Goal: Task Accomplishment & Management: Manage account settings

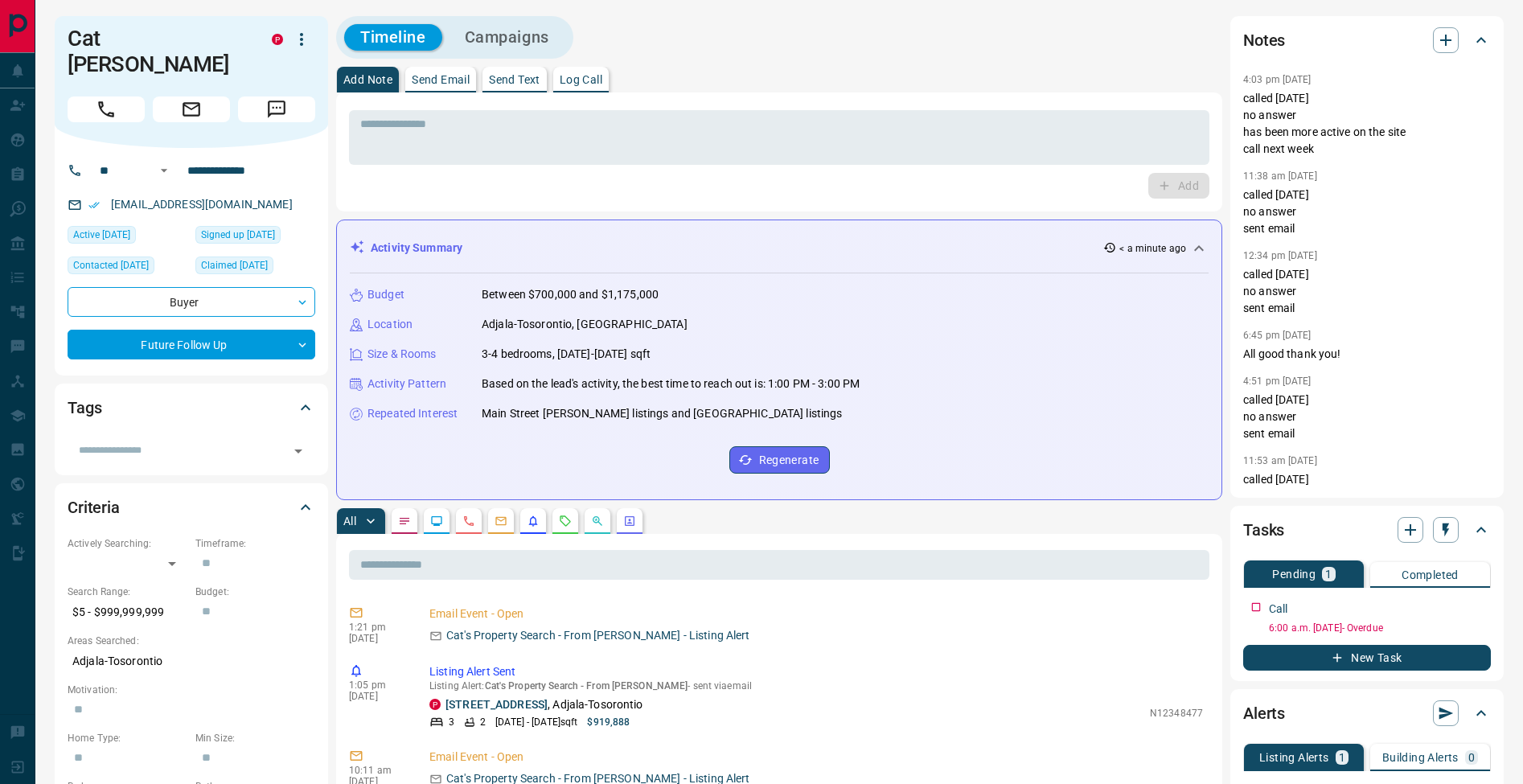
click at [602, 79] on p "Log Call" at bounding box center [581, 79] width 43 height 11
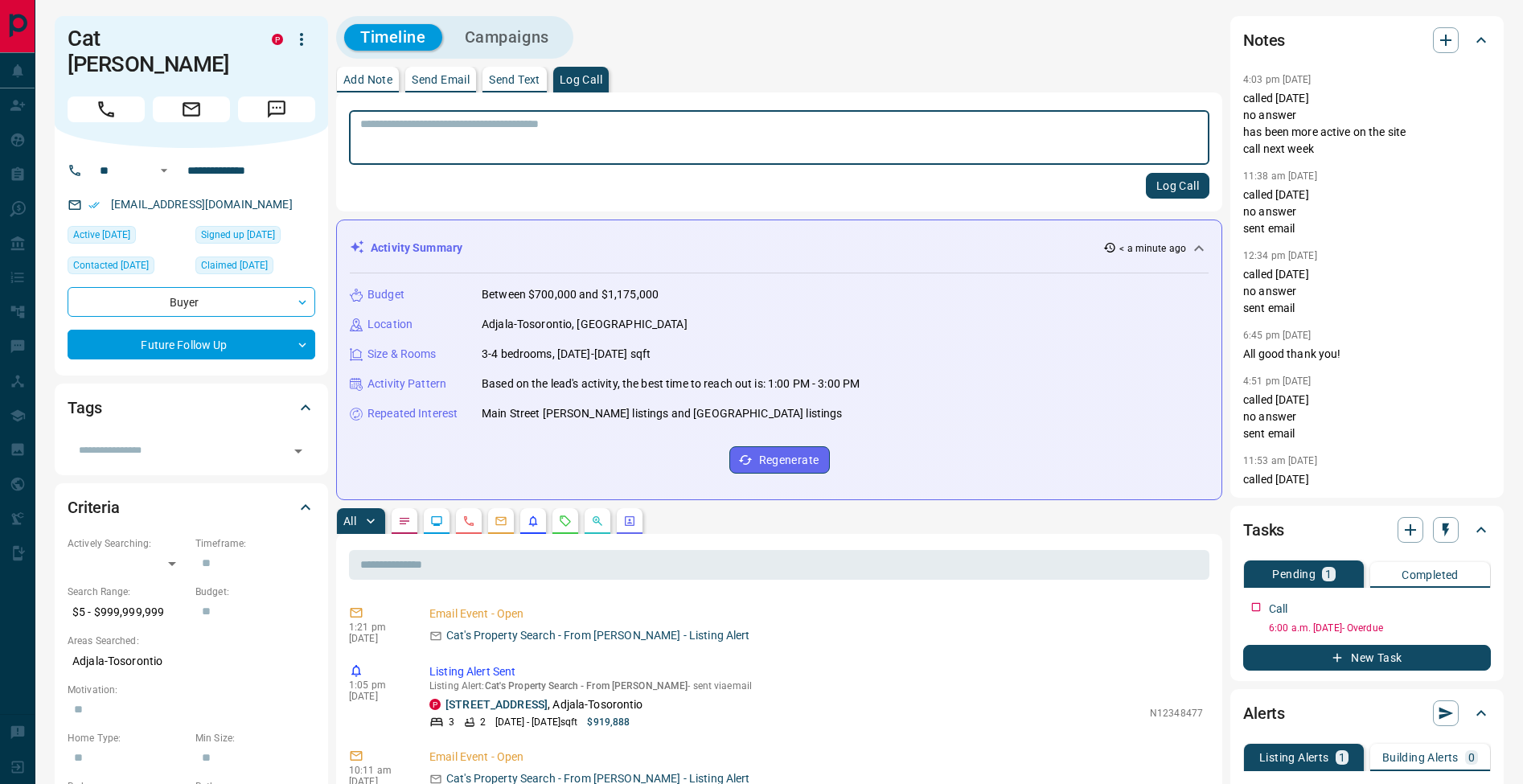
click at [1185, 183] on button "Log Call" at bounding box center [1178, 186] width 63 height 26
click at [377, 77] on p "Add Note" at bounding box center [368, 79] width 49 height 11
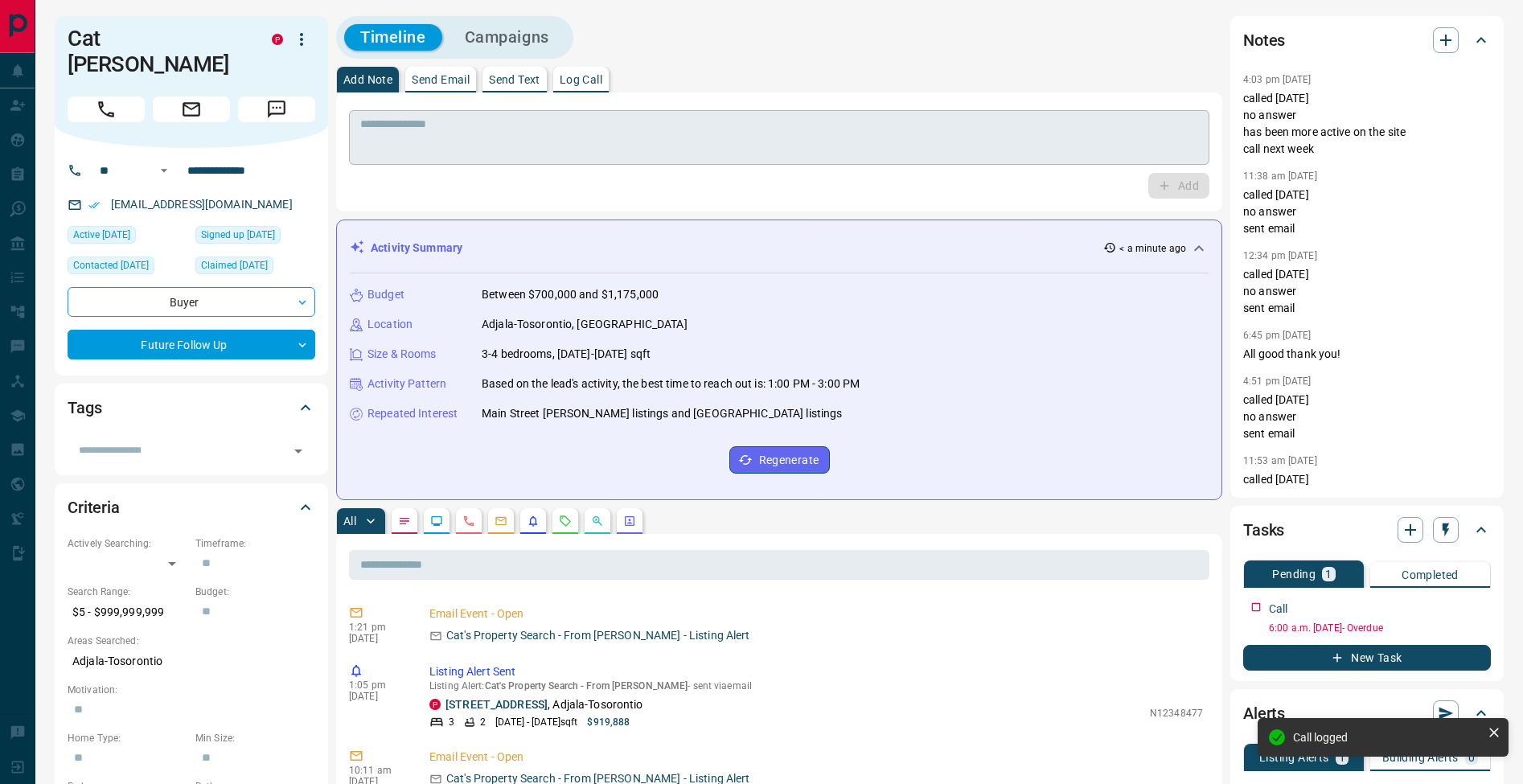
click at [402, 132] on textarea at bounding box center [778, 137] width 838 height 41
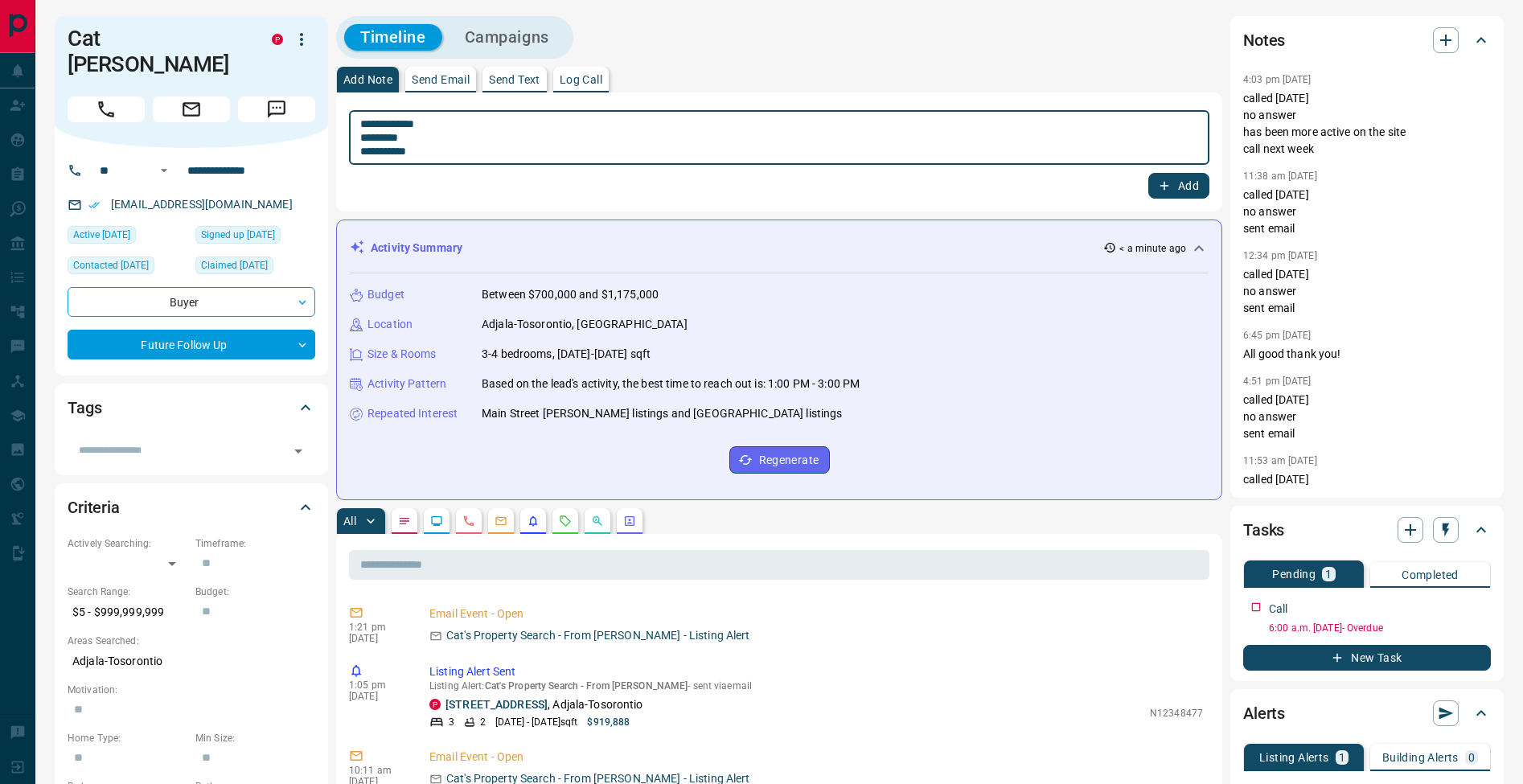
drag, startPoint x: 366, startPoint y: 136, endPoint x: 387, endPoint y: 140, distance: 21.4
click at [367, 136] on textarea "**********" at bounding box center [778, 137] width 838 height 41
type textarea "**********"
click at [1185, 191] on button "Add" at bounding box center [1179, 186] width 61 height 26
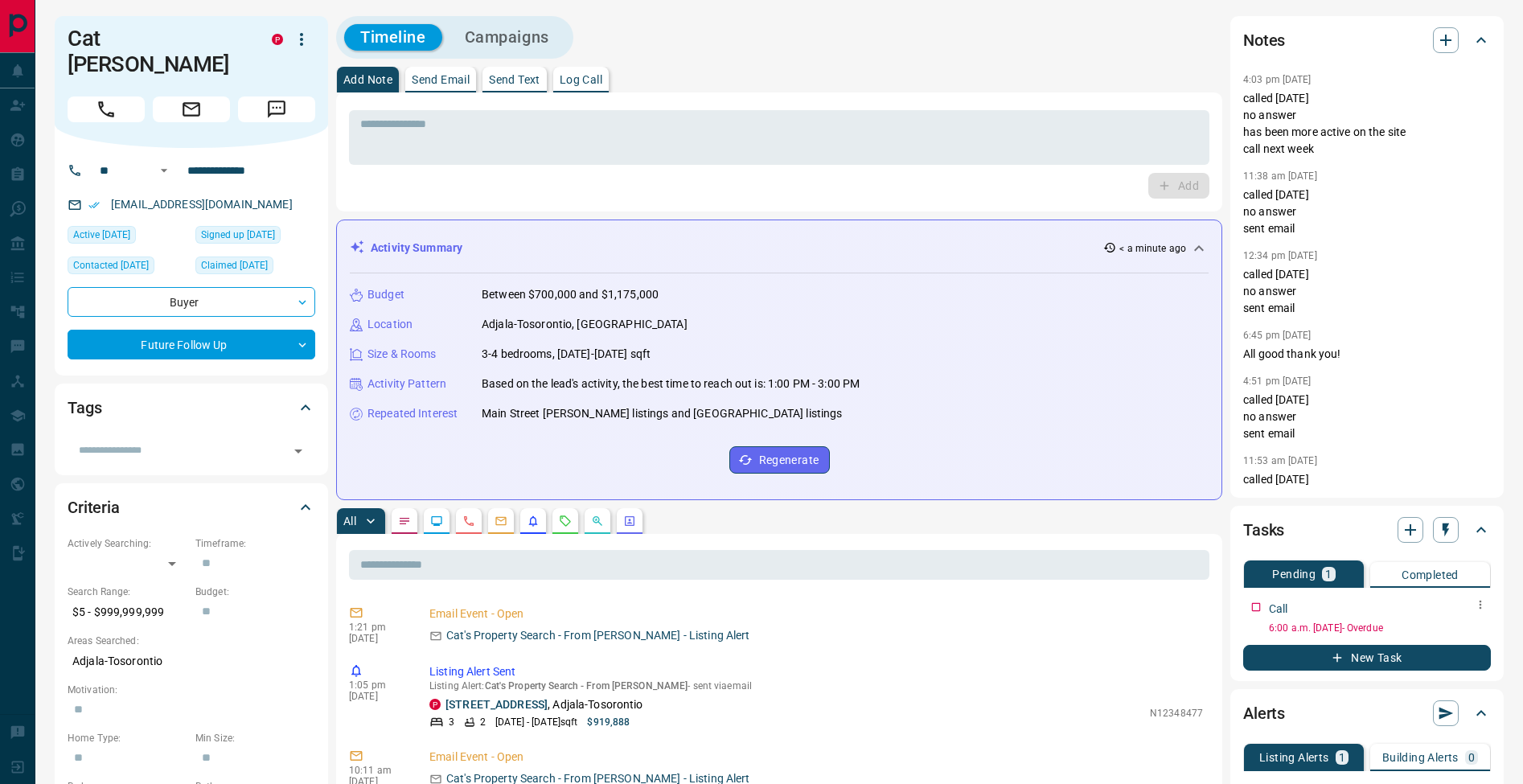
click at [1482, 613] on button "button" at bounding box center [1479, 604] width 21 height 21
click at [1461, 631] on li "Edit" at bounding box center [1455, 635] width 71 height 24
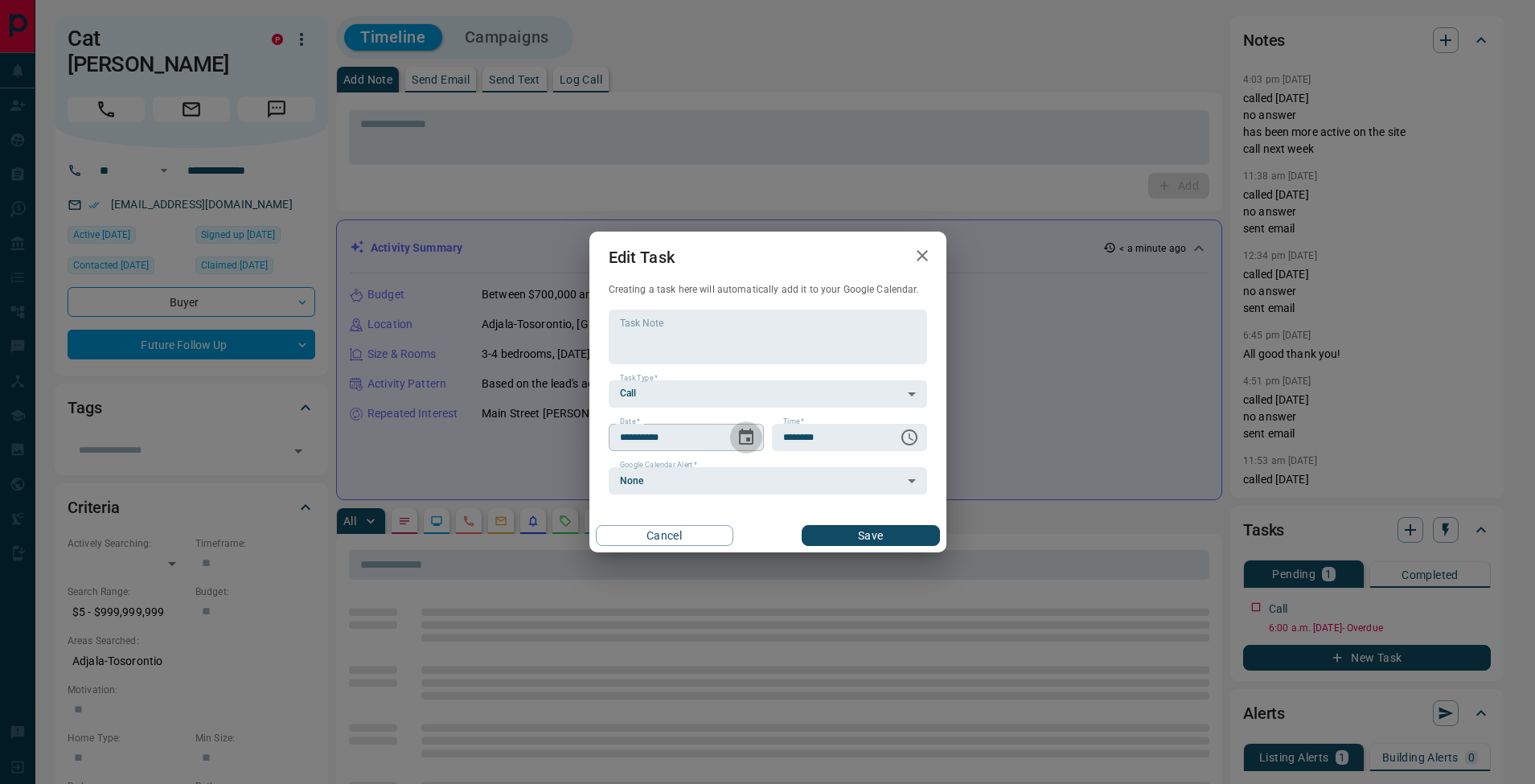
click at [749, 437] on icon "Choose date, selected date is Aug 12, 2025" at bounding box center [746, 436] width 15 height 16
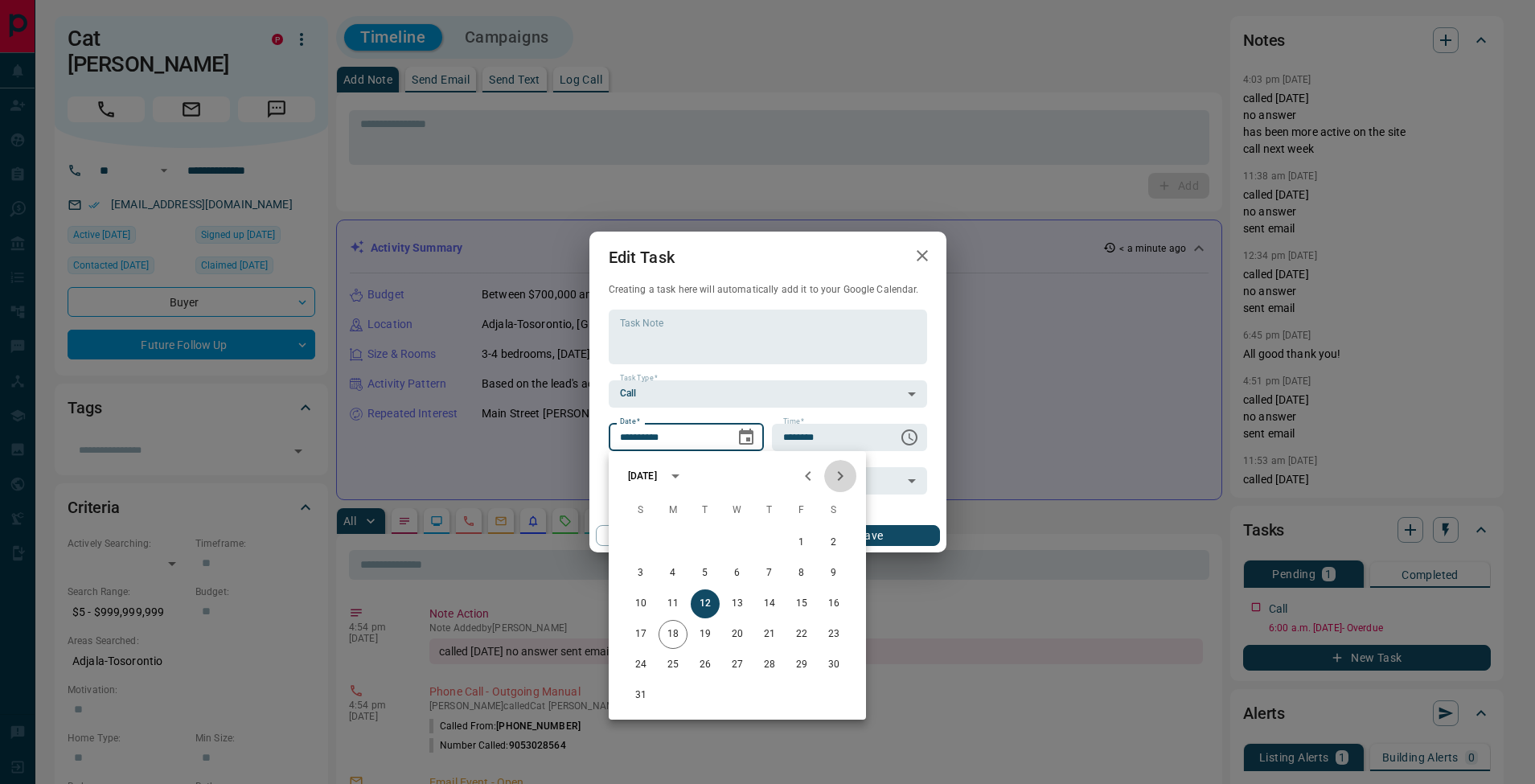
click at [837, 480] on icon "Next month" at bounding box center [841, 477] width 20 height 20
click at [707, 574] on button "9" at bounding box center [704, 572] width 29 height 29
type input "**********"
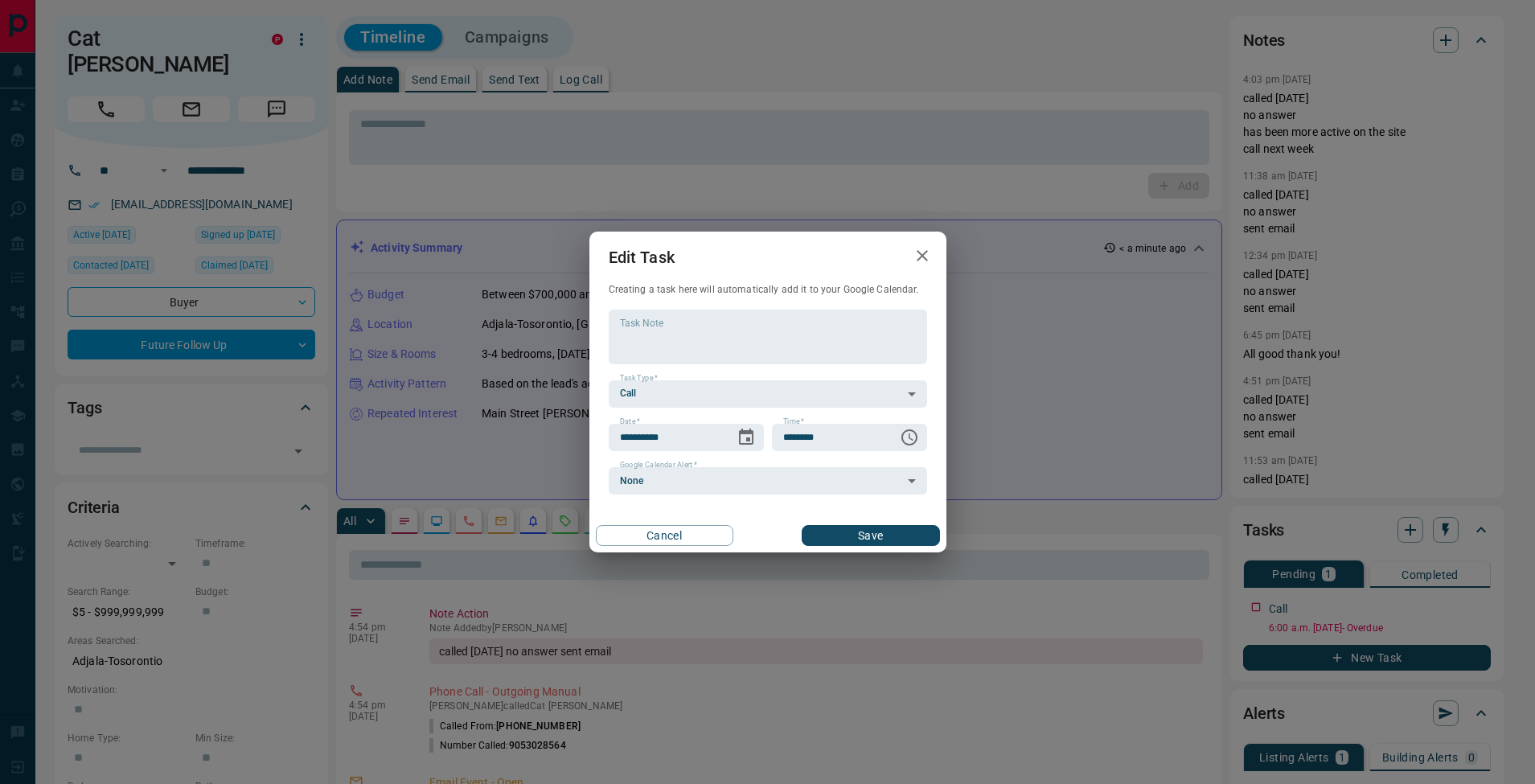
click at [887, 532] on button "Save" at bounding box center [870, 535] width 137 height 21
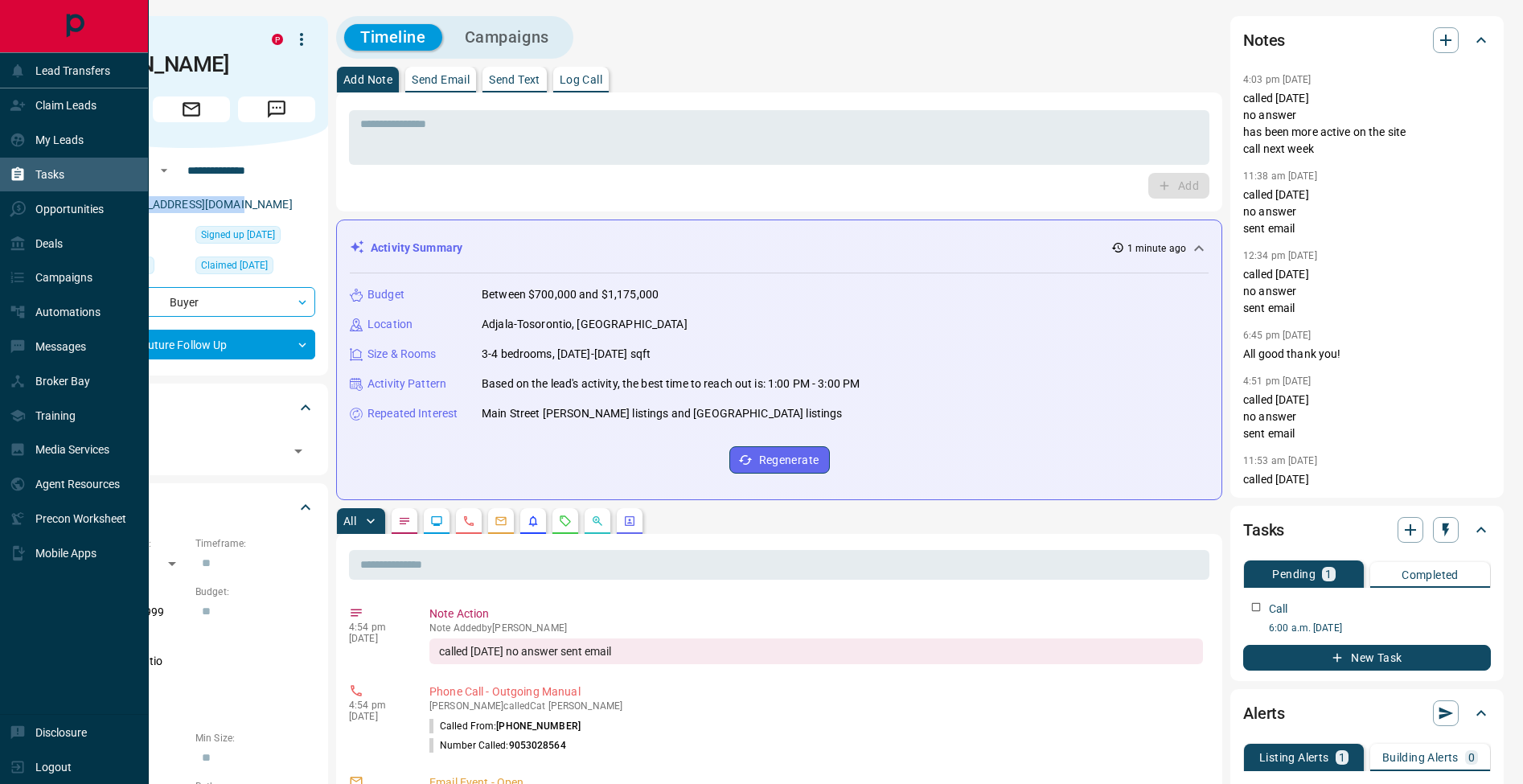
click at [24, 172] on icon at bounding box center [18, 174] width 16 height 16
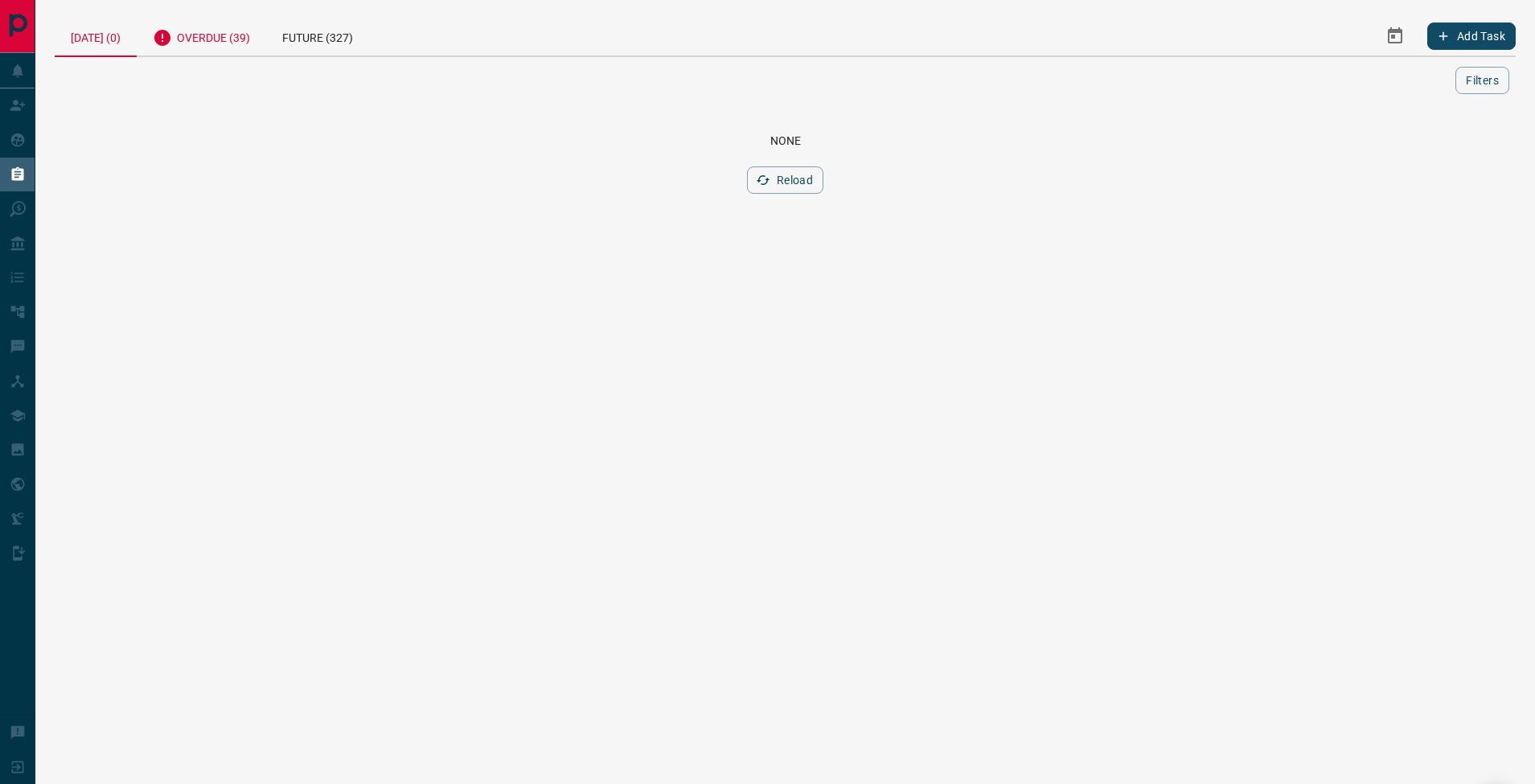
click at [251, 49] on div "Overdue (39)" at bounding box center [201, 36] width 130 height 40
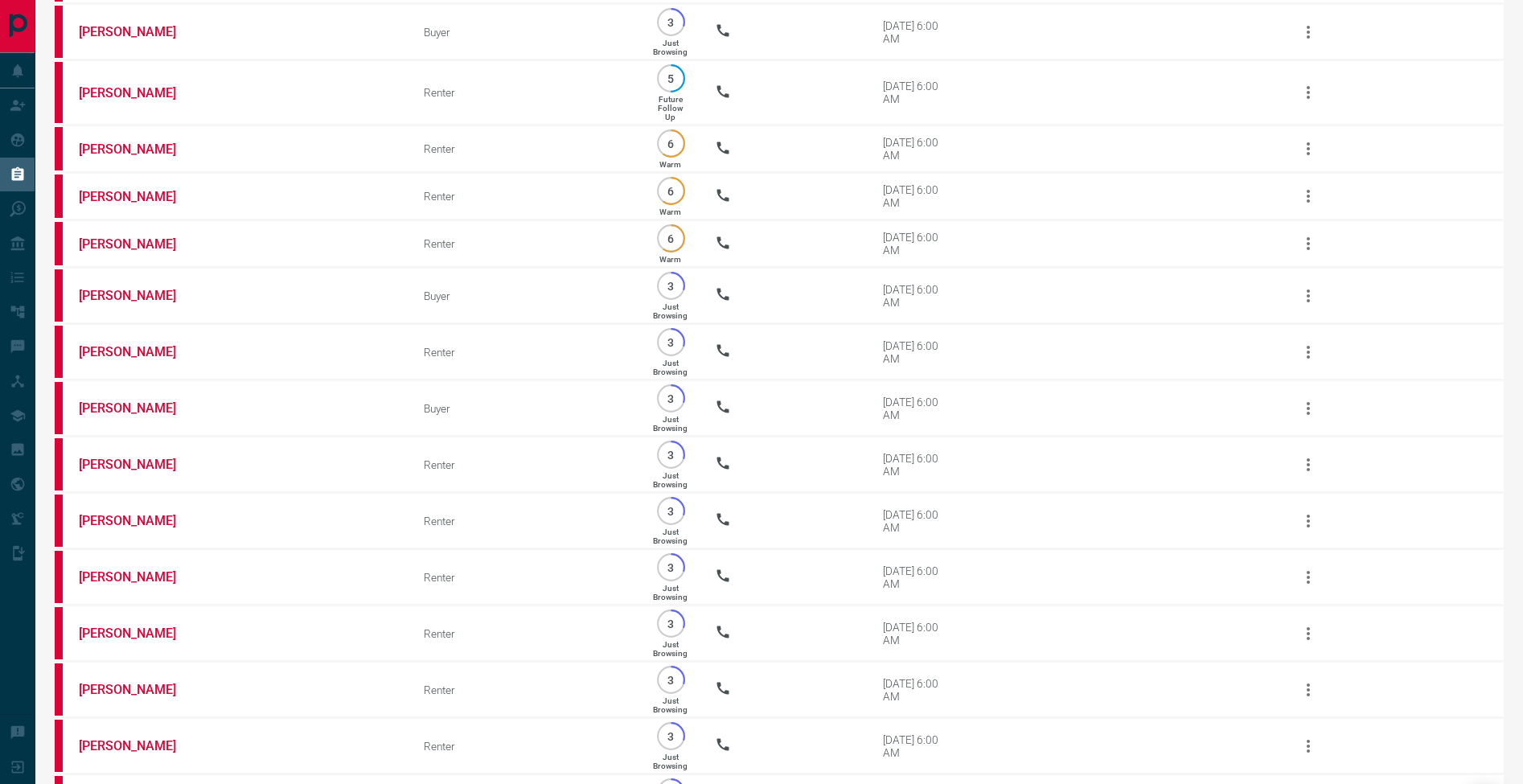
scroll to position [1029, 0]
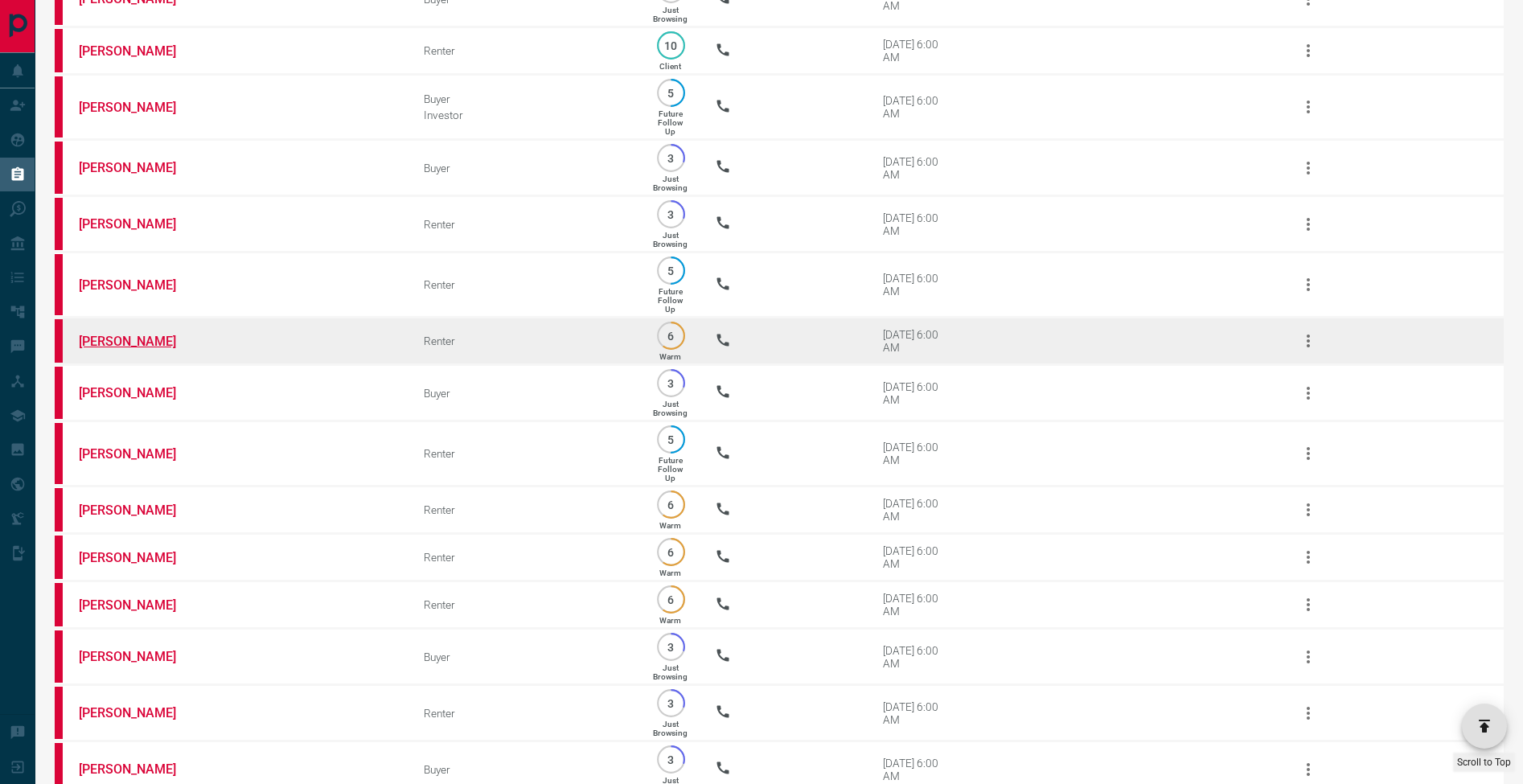
click at [119, 349] on link "[PERSON_NAME]" at bounding box center [139, 340] width 121 height 15
